Goal: Task Accomplishment & Management: Manage account settings

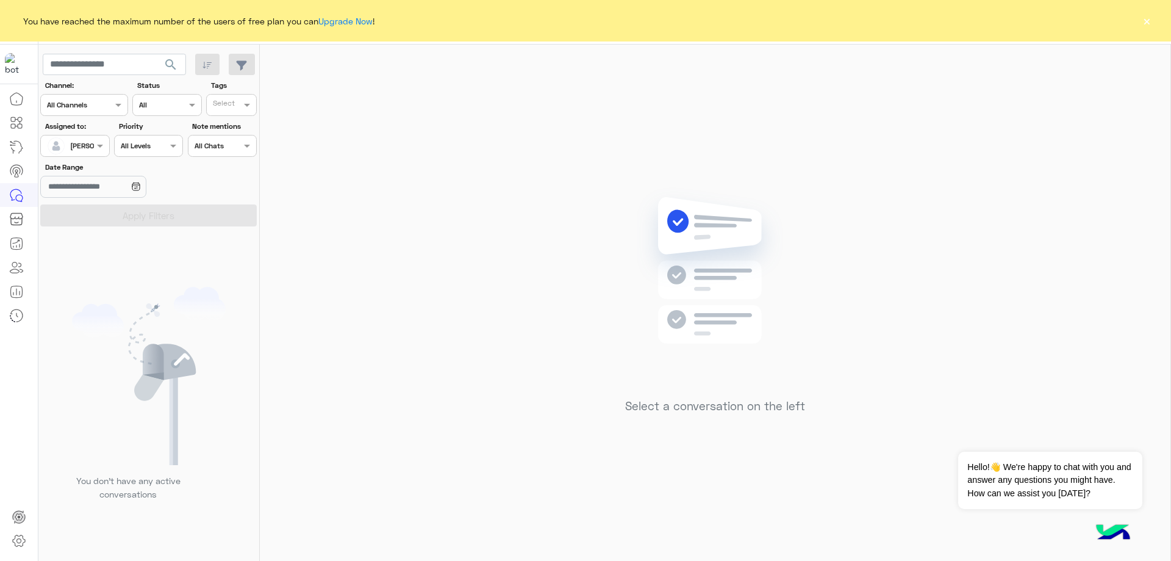
click at [1147, 27] on button "×" at bounding box center [1147, 21] width 12 height 12
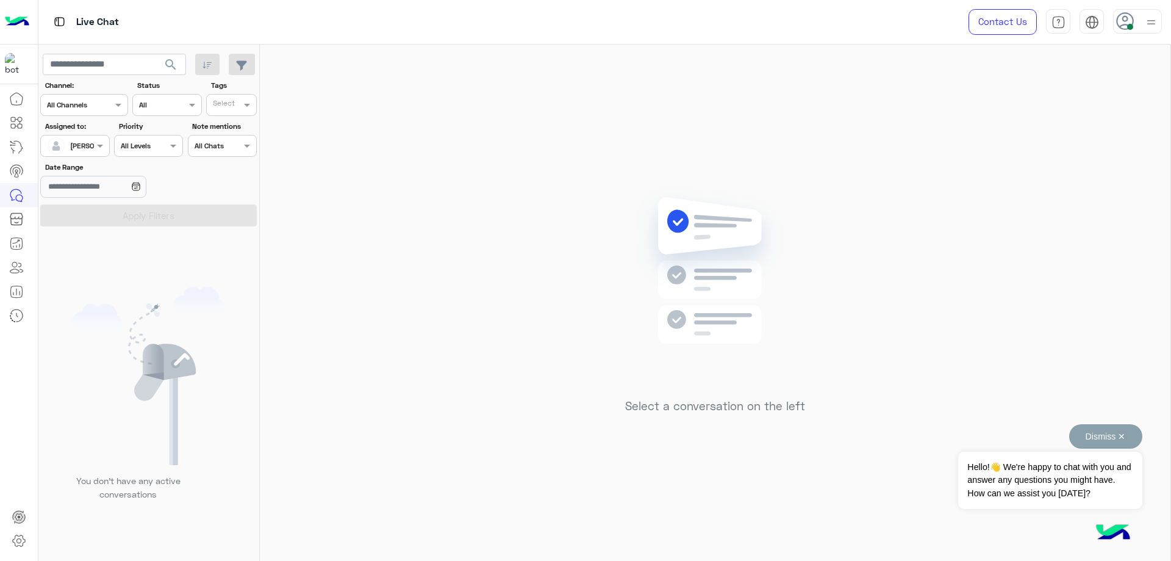
click at [1125, 434] on button "Dismiss ✕" at bounding box center [1105, 436] width 73 height 24
click at [1119, 16] on use at bounding box center [1125, 21] width 18 height 18
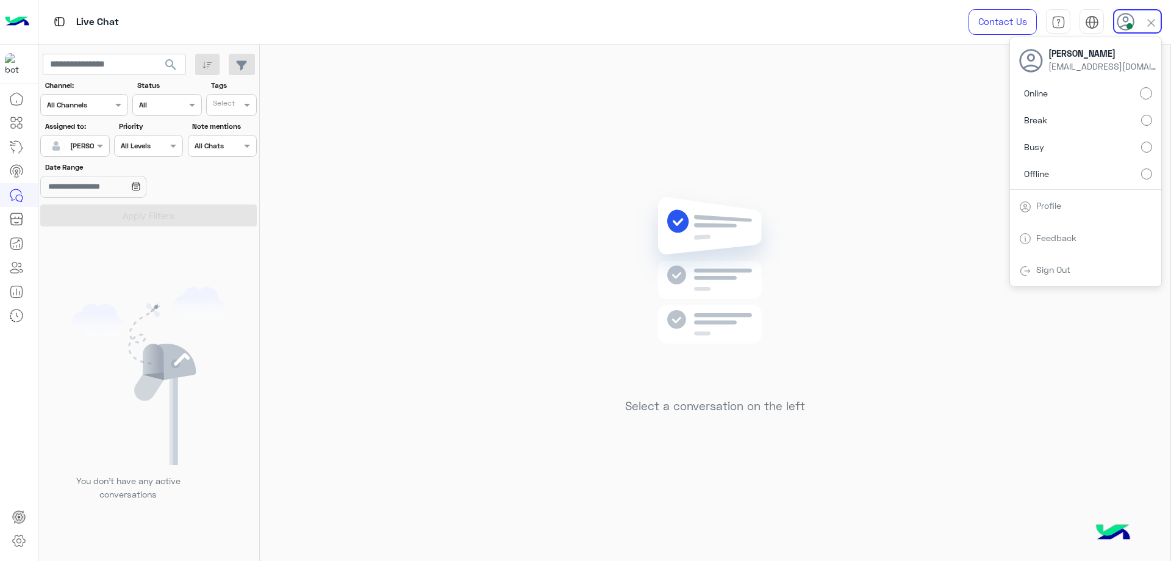
click at [1110, 168] on label "Offline" at bounding box center [1085, 173] width 133 height 22
click at [1034, 269] on span "Sign Out" at bounding box center [1052, 269] width 43 height 10
click at [1046, 263] on div "Sign Out" at bounding box center [1085, 270] width 151 height 32
click at [1045, 273] on link "Sign Out" at bounding box center [1053, 269] width 34 height 10
click at [1045, 271] on link "Sign Out" at bounding box center [1053, 269] width 34 height 10
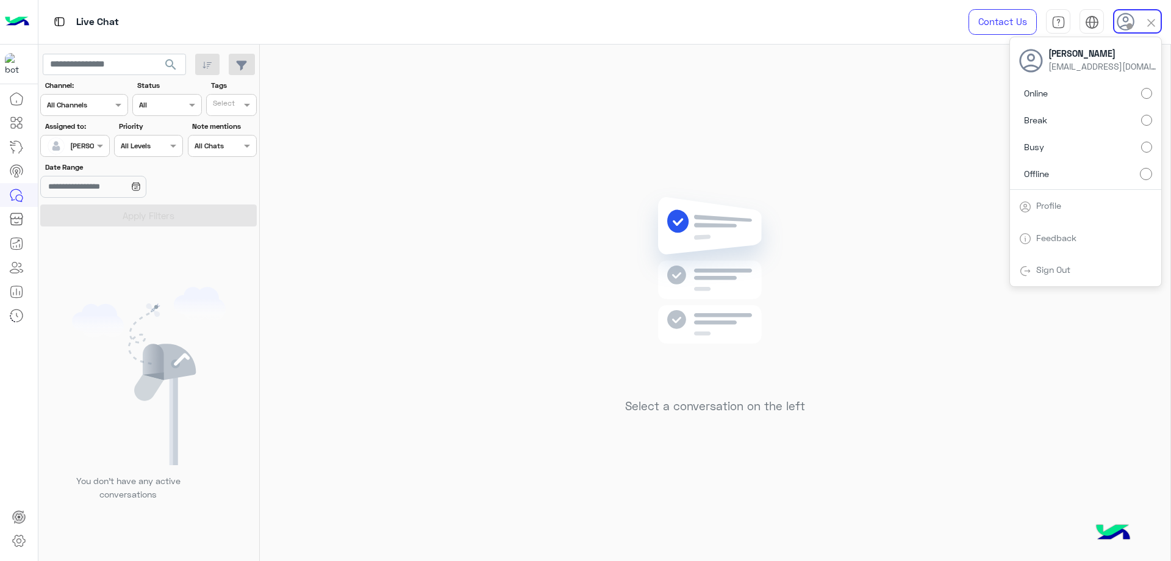
click at [1044, 271] on link "Sign Out" at bounding box center [1053, 269] width 34 height 10
